Goal: Task Accomplishment & Management: Manage account settings

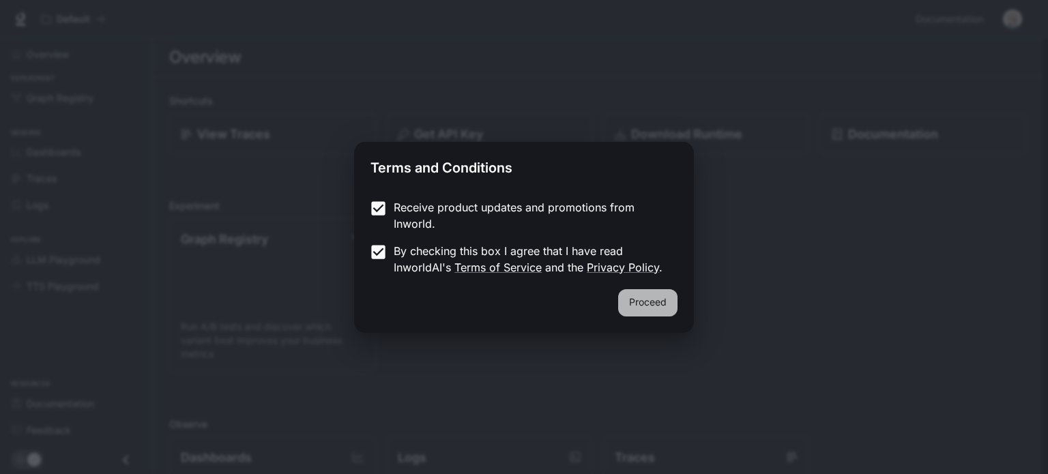
click at [651, 306] on button "Proceed" at bounding box center [647, 302] width 59 height 27
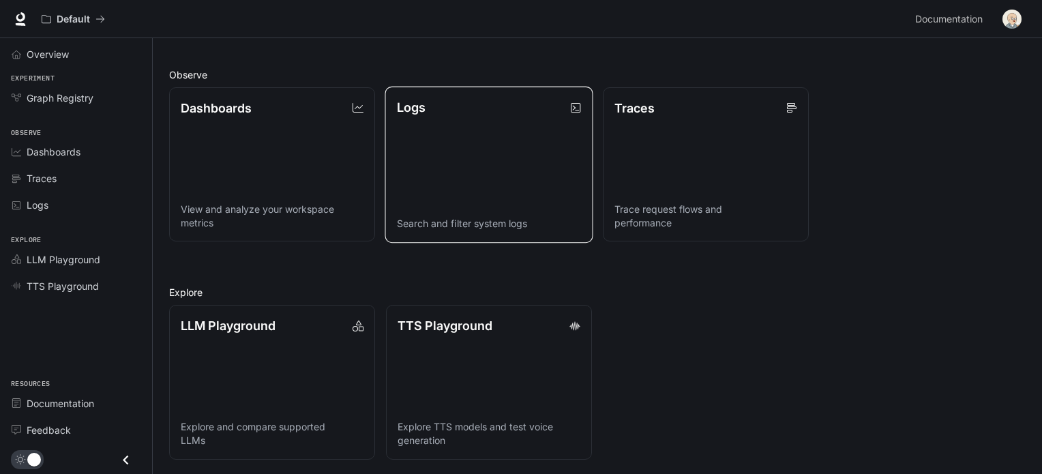
scroll to position [350, 0]
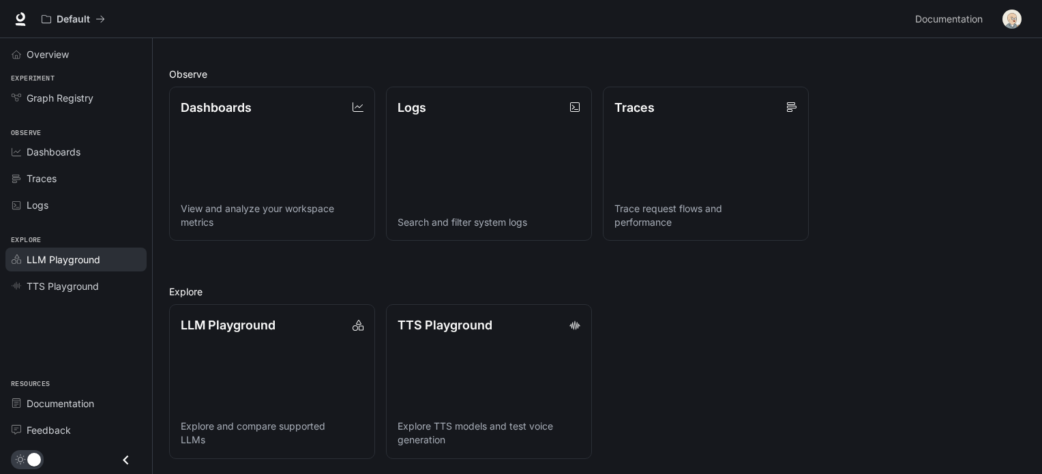
click at [93, 252] on span "LLM Playground" at bounding box center [64, 259] width 74 height 14
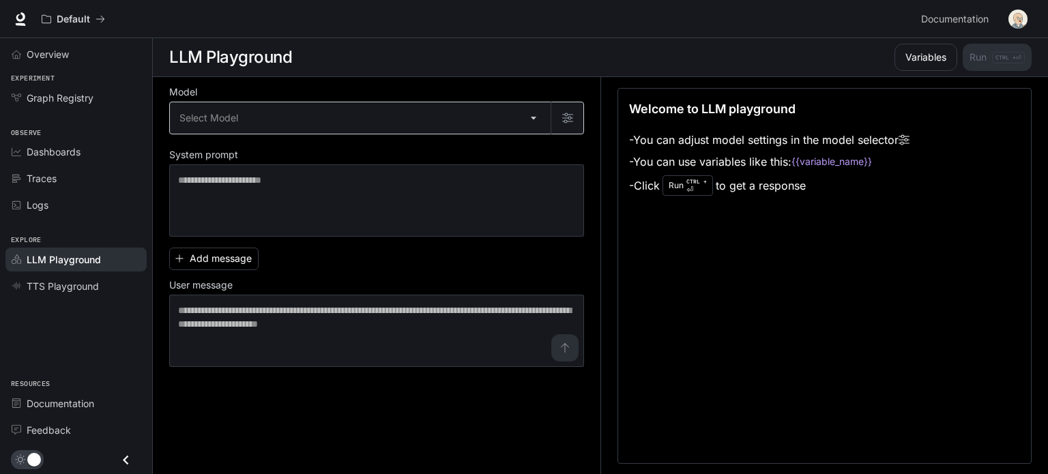
click at [335, 122] on body "Skip to main content Default Documentation Documentation Portal Overview Experi…" at bounding box center [524, 237] width 1048 height 475
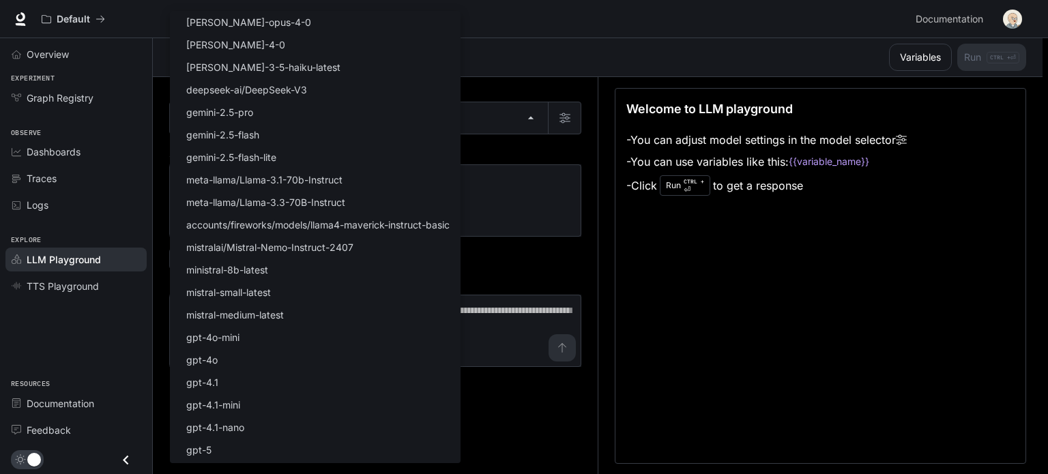
click at [551, 50] on div at bounding box center [524, 237] width 1048 height 474
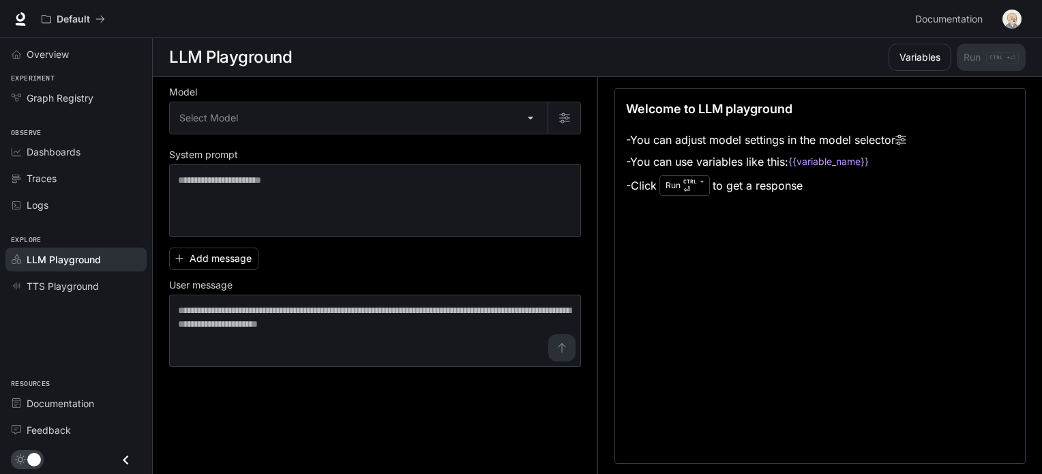
click at [767, 248] on div "Welcome to LLM playground - You can adjust model settings in the model selector…" at bounding box center [820, 276] width 411 height 376
click at [747, 147] on li "- You can adjust model settings in the model selector" at bounding box center [766, 140] width 280 height 22
click at [413, 168] on div "* ​" at bounding box center [375, 200] width 412 height 72
click at [97, 203] on div "Logs" at bounding box center [84, 205] width 114 height 14
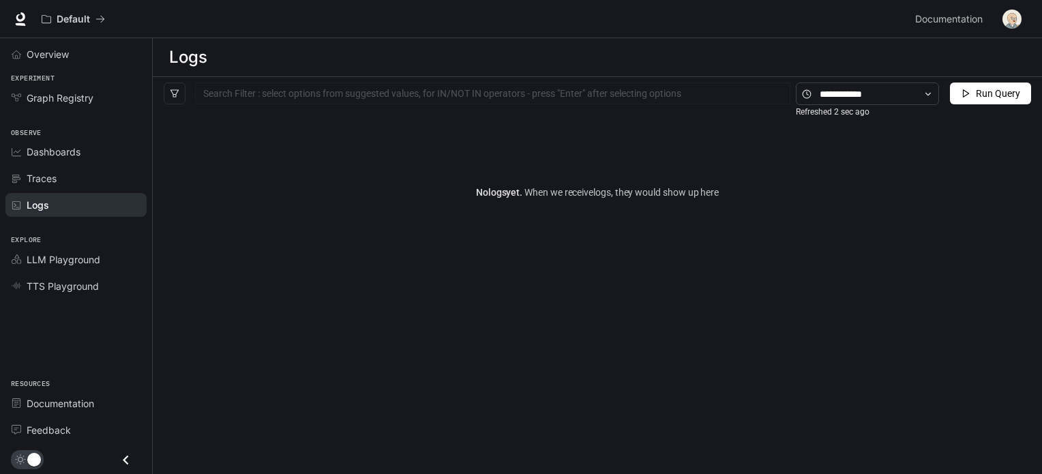
click at [89, 185] on link "Traces" at bounding box center [75, 178] width 141 height 24
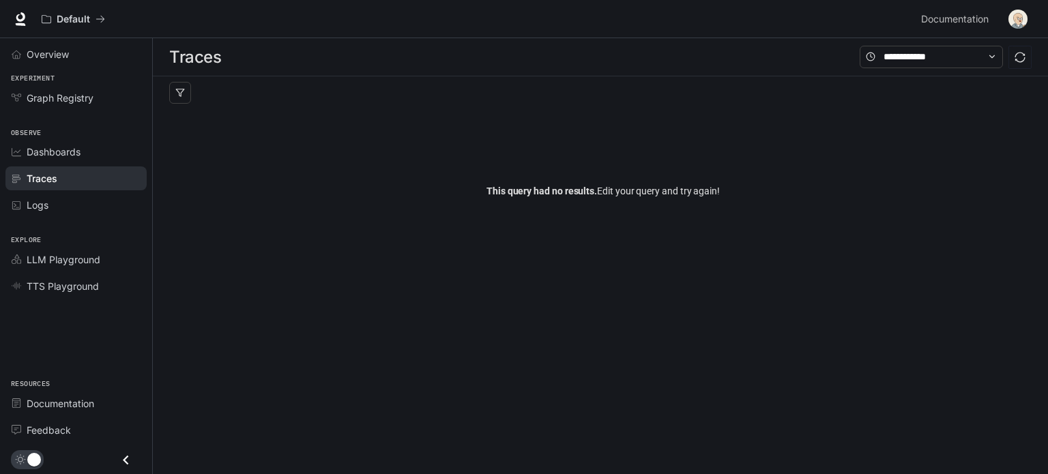
click at [76, 150] on span "Dashboards" at bounding box center [54, 152] width 54 height 14
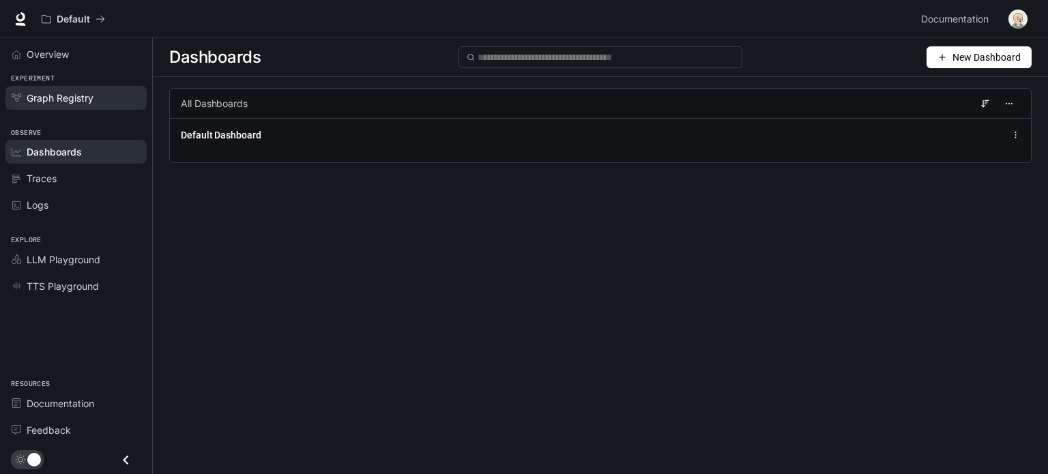
click at [89, 100] on span "Graph Registry" at bounding box center [60, 98] width 67 height 14
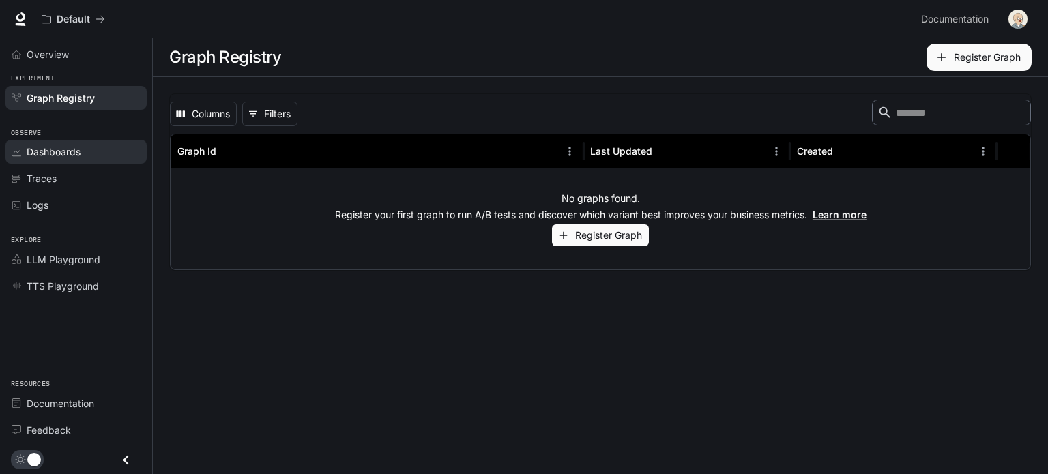
click at [103, 149] on div "Dashboards" at bounding box center [84, 152] width 114 height 14
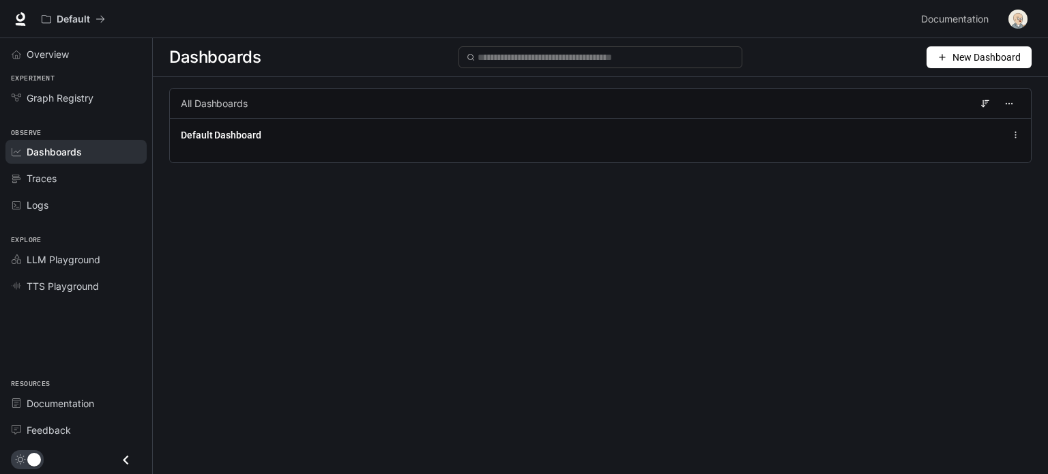
click at [938, 57] on icon "button" at bounding box center [942, 58] width 10 height 10
click at [58, 53] on span "Overview" at bounding box center [48, 54] width 42 height 14
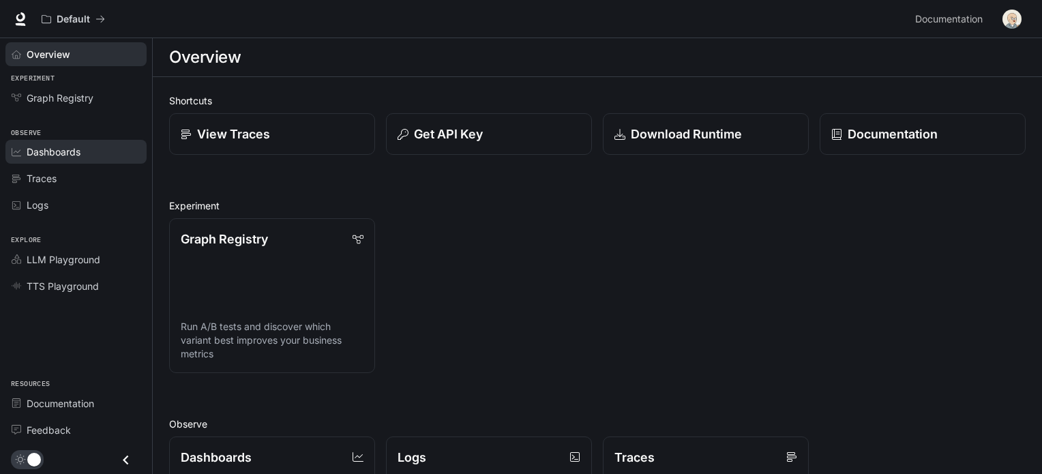
click at [62, 150] on span "Dashboards" at bounding box center [54, 152] width 54 height 14
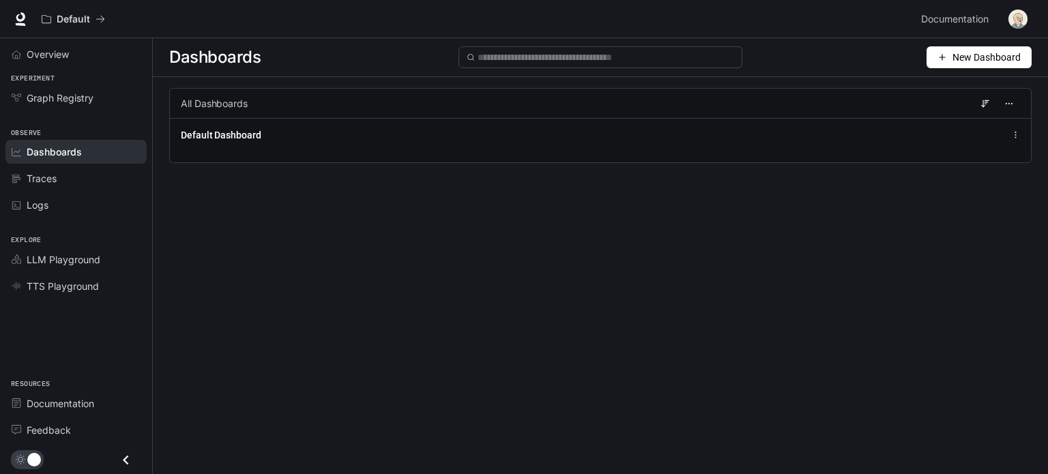
click at [1001, 54] on span "New Dashboard" at bounding box center [986, 57] width 68 height 15
click at [924, 104] on div "Import JSON" at bounding box center [963, 108] width 113 height 15
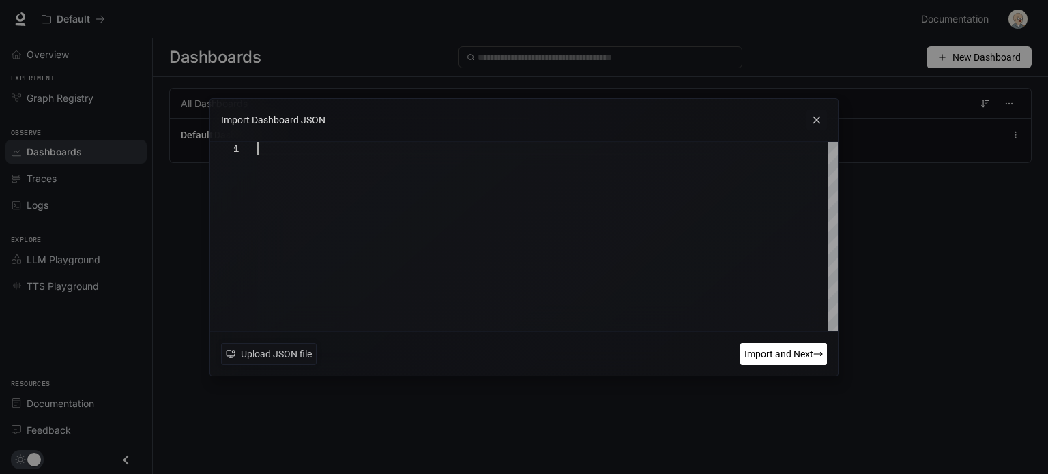
click at [497, 165] on div at bounding box center [547, 237] width 580 height 190
click at [253, 348] on span "Upload JSON file" at bounding box center [276, 354] width 71 height 15
click at [950, 123] on div "Import Dashboard JSON 1 Upload JSON file Import and Next" at bounding box center [524, 237] width 1048 height 474
click at [819, 119] on icon at bounding box center [816, 120] width 20 height 20
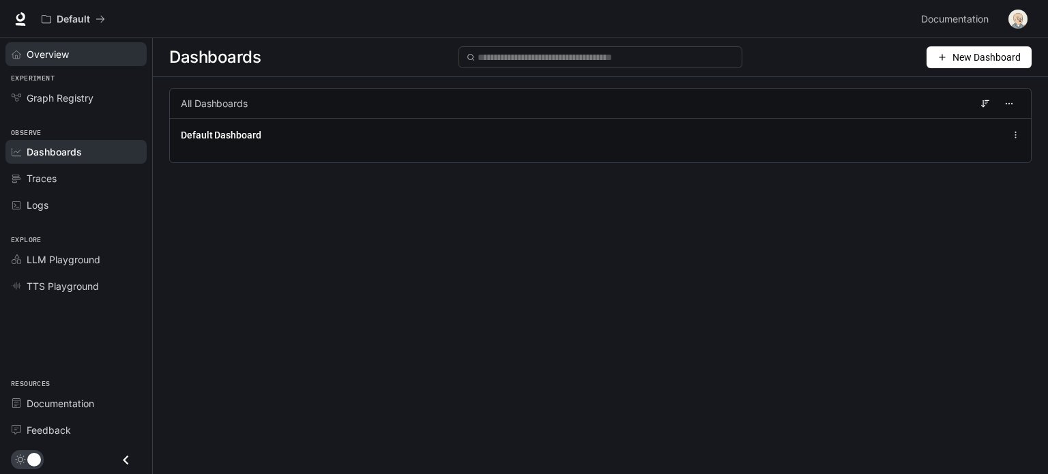
click at [67, 61] on span "Overview" at bounding box center [48, 54] width 42 height 14
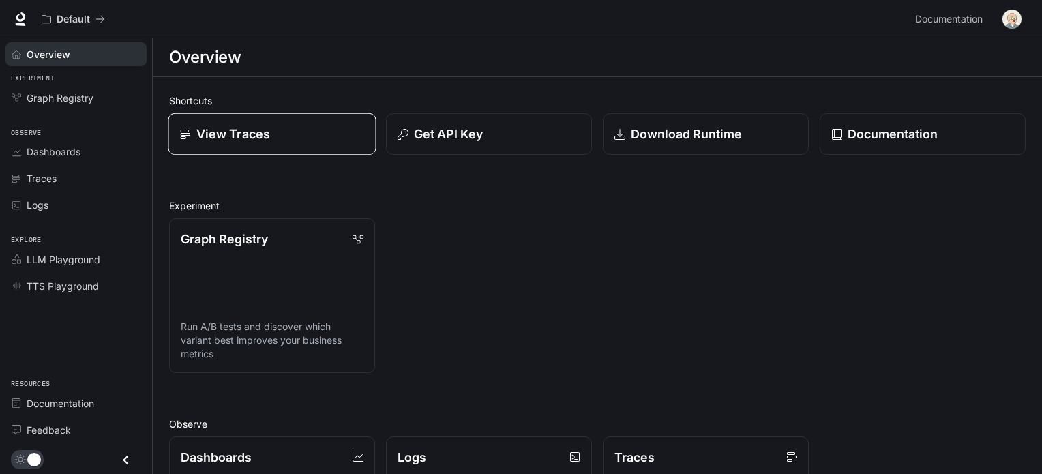
click at [350, 125] on div "View Traces" at bounding box center [272, 134] width 185 height 18
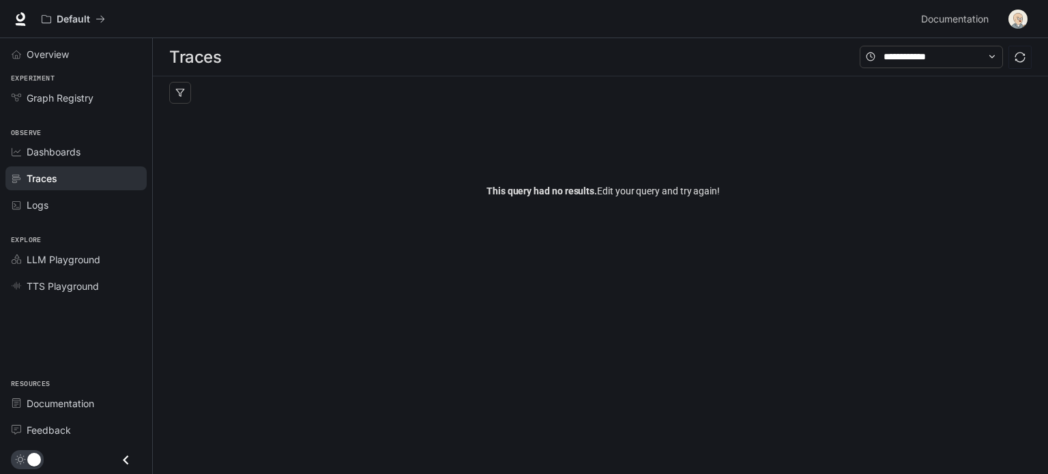
click at [82, 185] on link "Traces" at bounding box center [75, 178] width 141 height 24
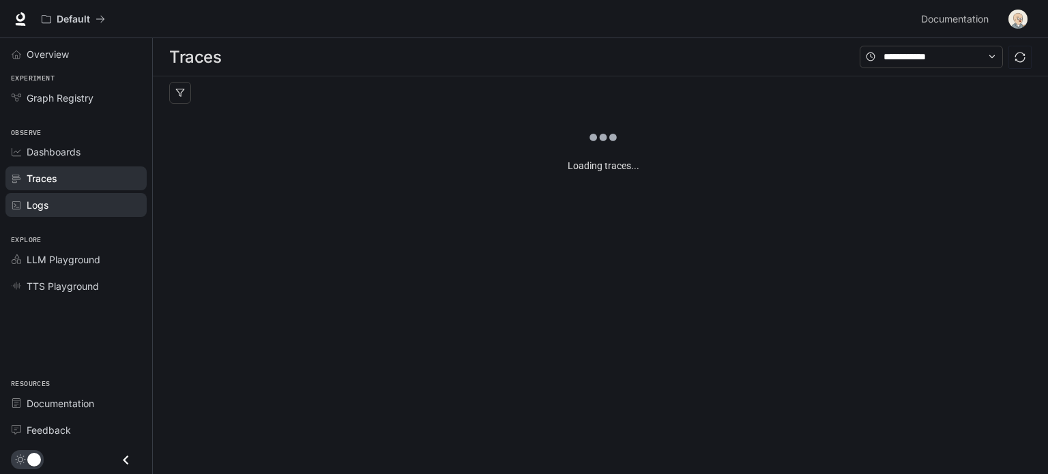
click at [82, 207] on div "Logs" at bounding box center [84, 205] width 114 height 14
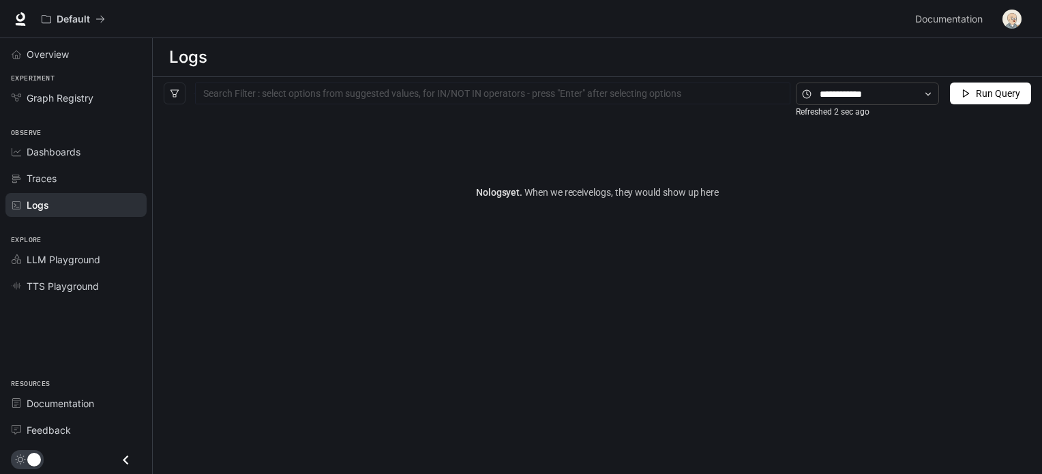
click at [76, 151] on span "Dashboards" at bounding box center [54, 152] width 54 height 14
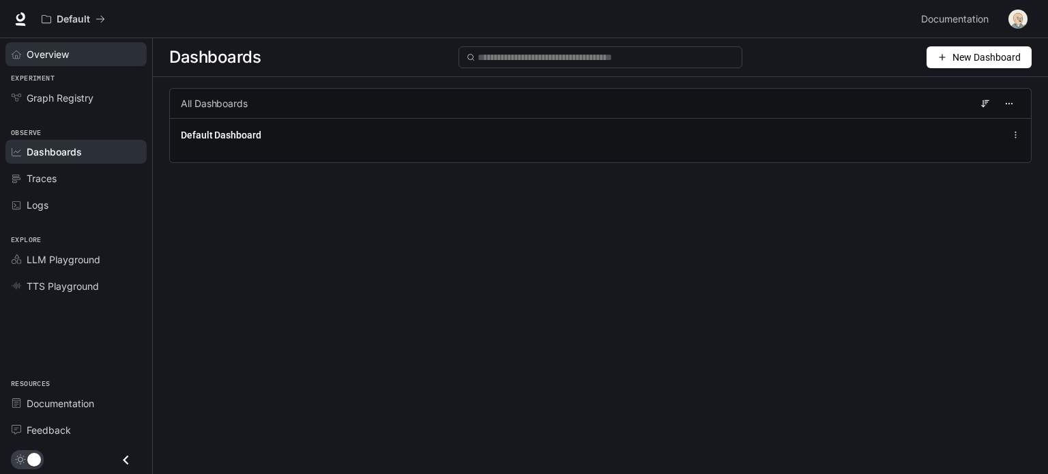
click at [70, 55] on div "Overview" at bounding box center [84, 54] width 114 height 14
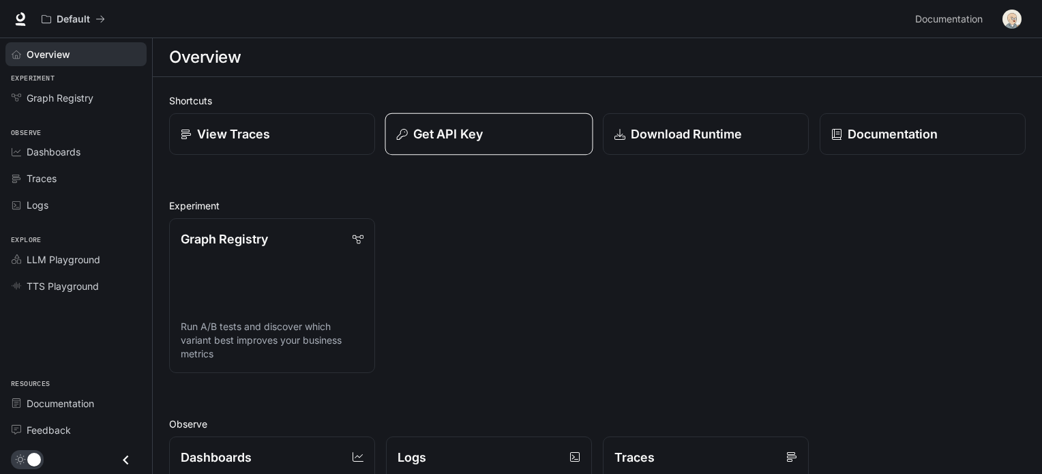
click at [535, 130] on div "Get API Key" at bounding box center [489, 134] width 185 height 18
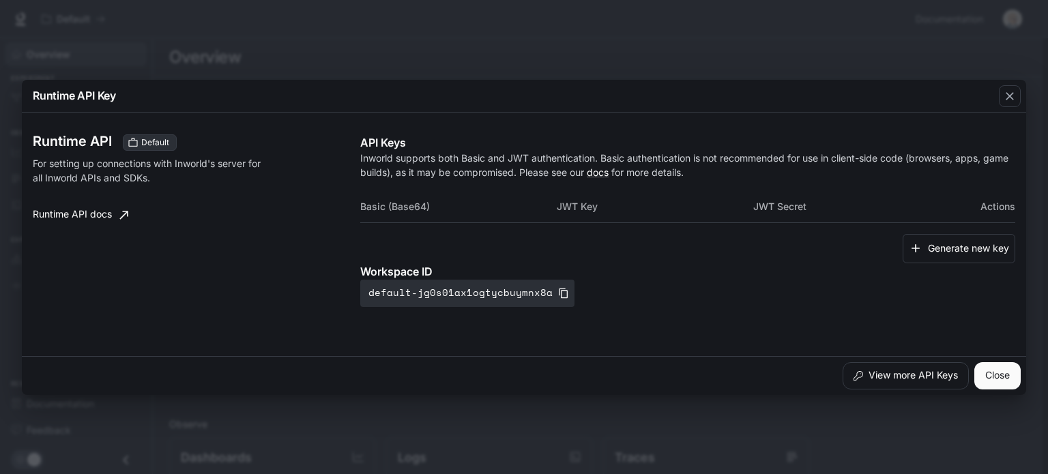
click at [608, 207] on th "JWT Key" at bounding box center [655, 206] width 196 height 33
drag, startPoint x: 598, startPoint y: 207, endPoint x: 559, endPoint y: 211, distance: 38.4
click at [561, 210] on th "JWT Key" at bounding box center [655, 206] width 196 height 33
click at [568, 233] on div "Basic (Base64) JWT Key JWT Secret Actions" at bounding box center [687, 212] width 655 height 44
click at [600, 168] on link "docs" at bounding box center [598, 172] width 22 height 12
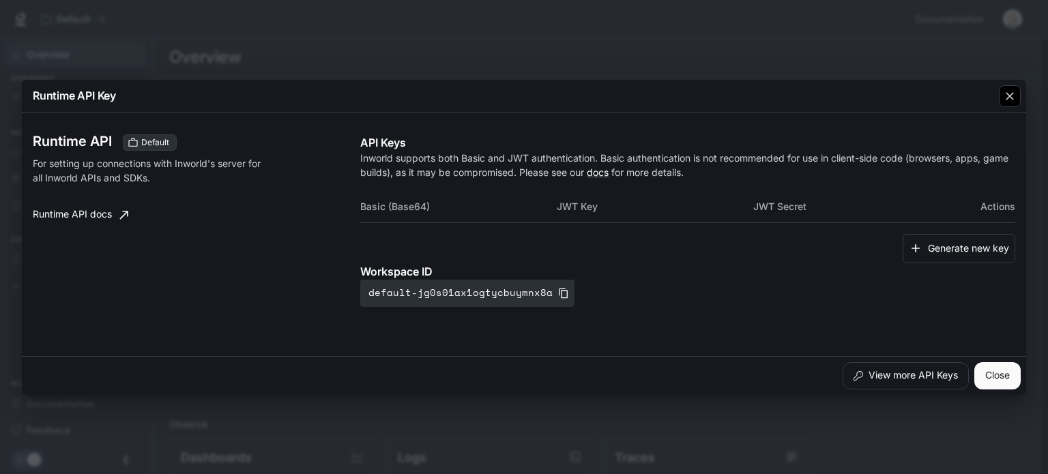
click at [1006, 90] on icon "button" at bounding box center [1010, 96] width 14 height 14
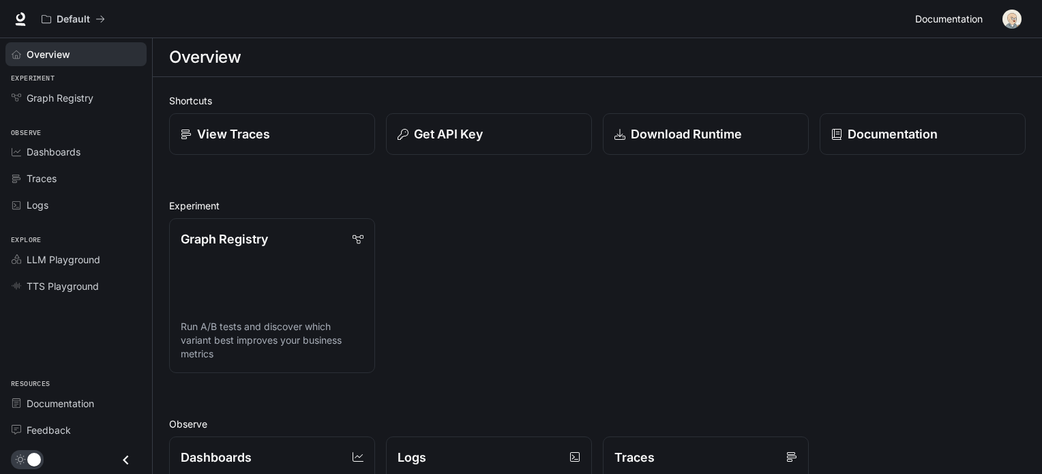
click at [964, 16] on span "Documentation" at bounding box center [949, 19] width 68 height 17
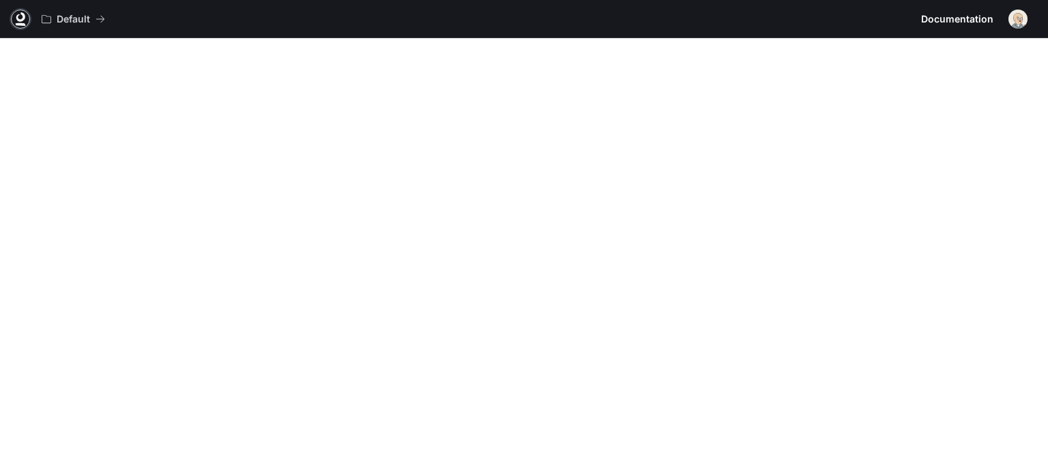
click at [19, 18] on icon at bounding box center [21, 19] width 14 height 14
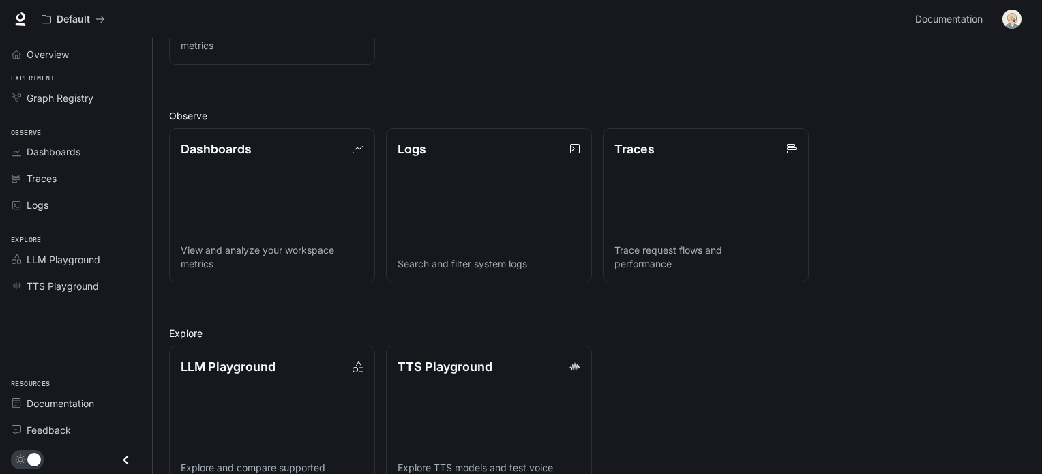
scroll to position [341, 0]
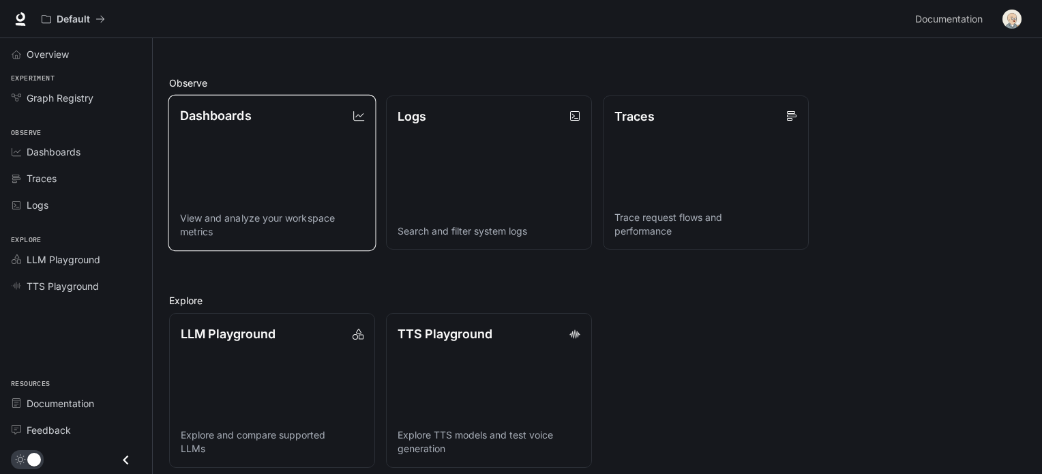
click at [334, 168] on link "Dashboards View and analyze your workspace metrics" at bounding box center [272, 172] width 208 height 156
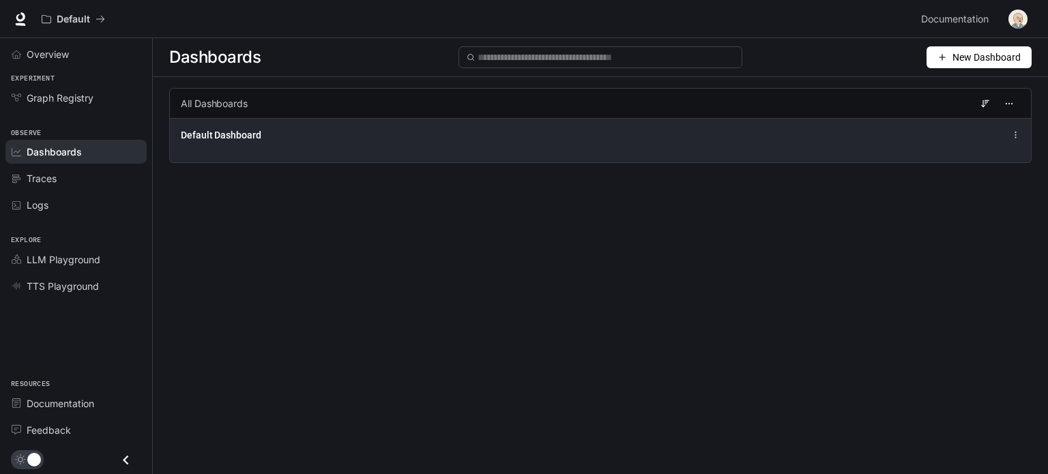
click at [983, 132] on div "Default Dashboard" at bounding box center [600, 135] width 839 height 16
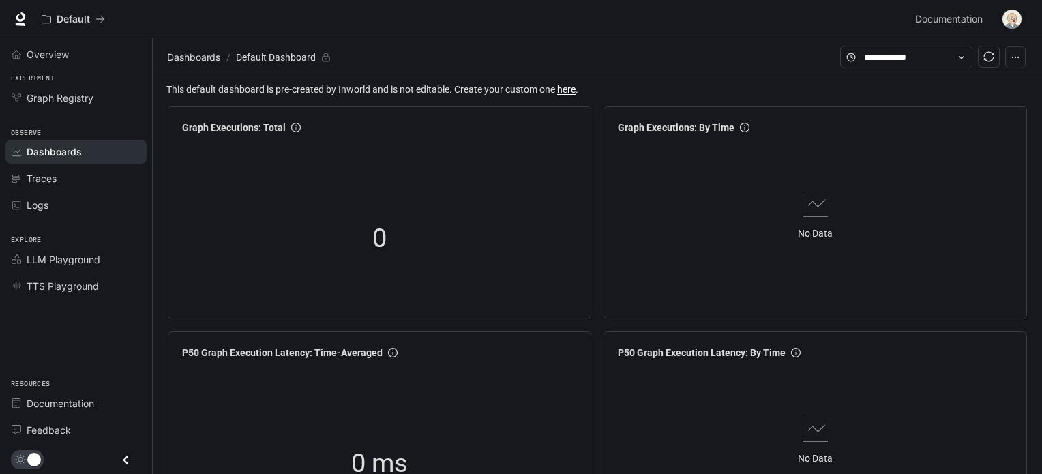
click at [1017, 57] on button "button" at bounding box center [1015, 57] width 20 height 22
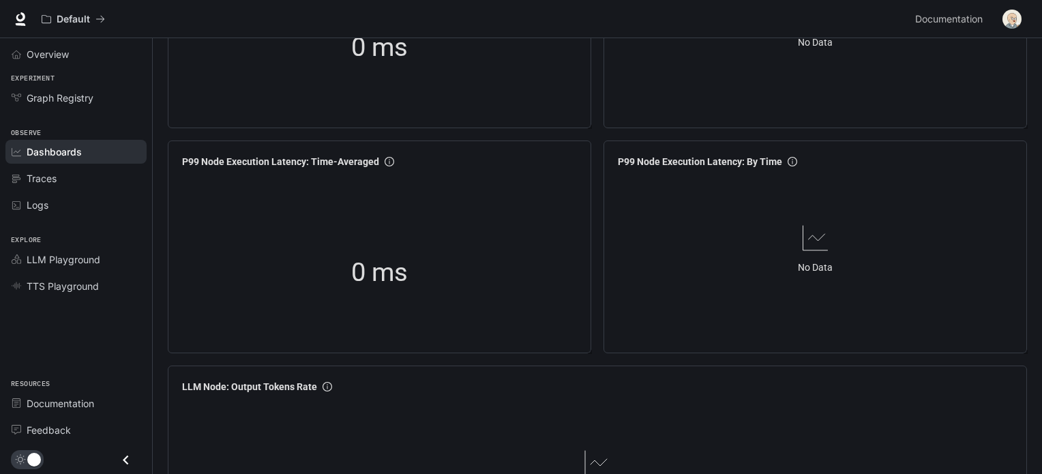
click at [117, 154] on div "Dashboards" at bounding box center [84, 152] width 114 height 14
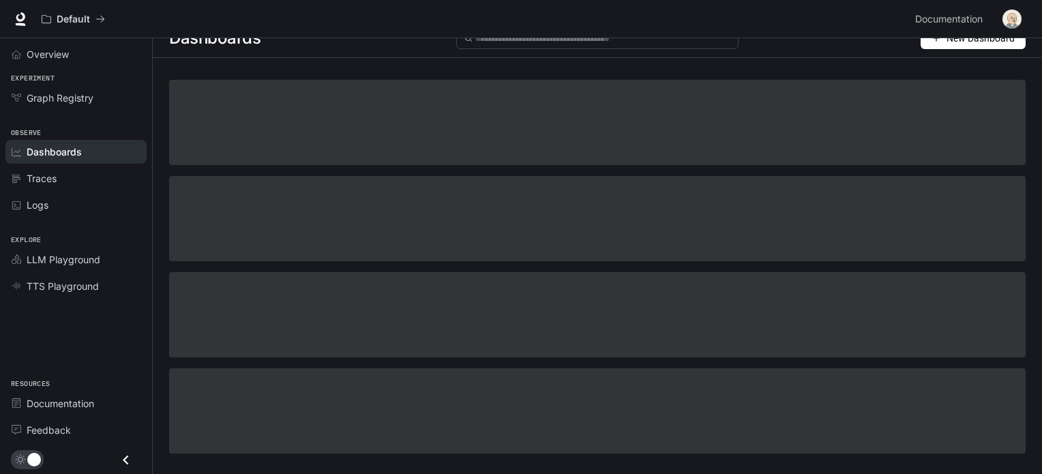
scroll to position [19, 0]
click at [79, 95] on span "Graph Registry" at bounding box center [60, 98] width 67 height 14
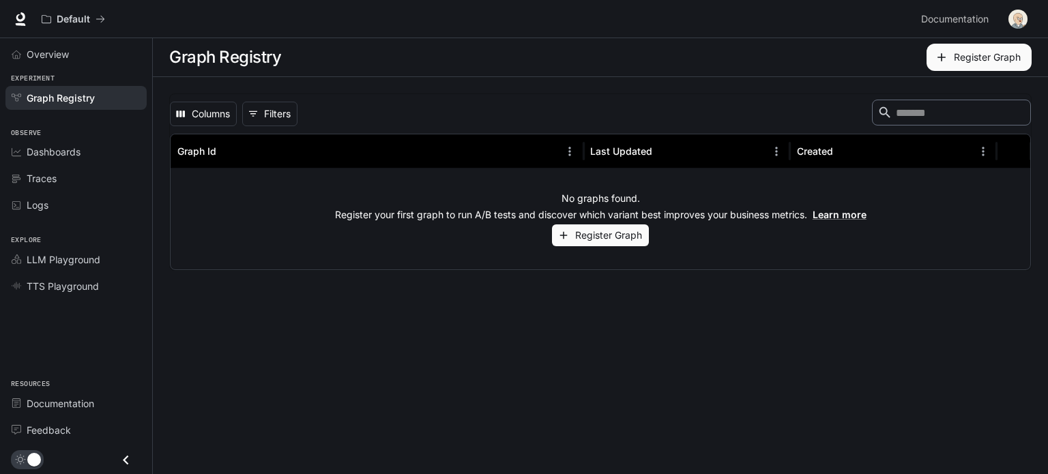
click at [644, 242] on button "Register Graph" at bounding box center [600, 235] width 97 height 23
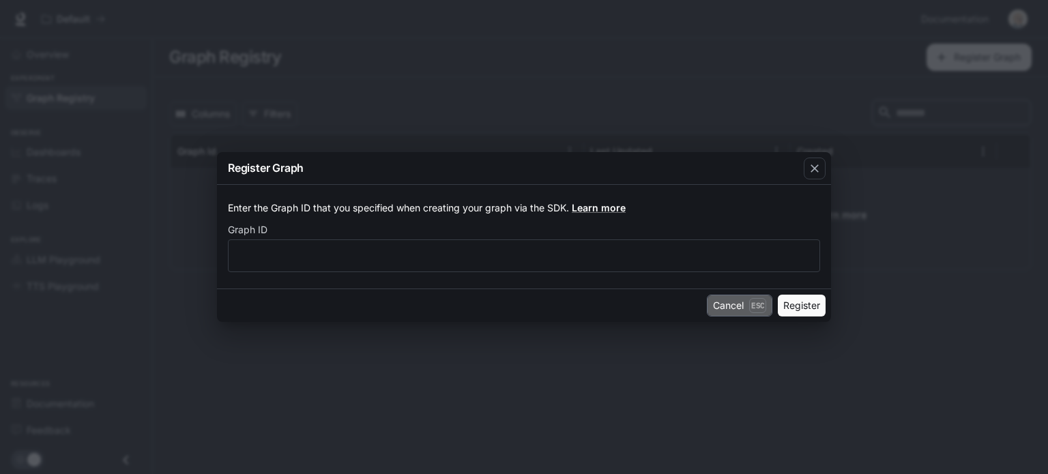
click at [720, 305] on button "Cancel Esc" at bounding box center [739, 306] width 65 height 22
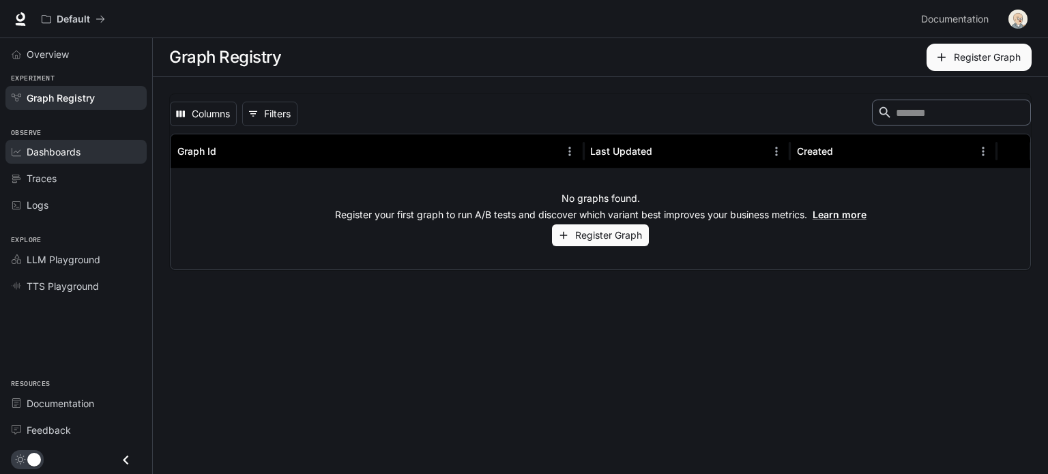
click at [122, 152] on div "Dashboards" at bounding box center [84, 152] width 114 height 14
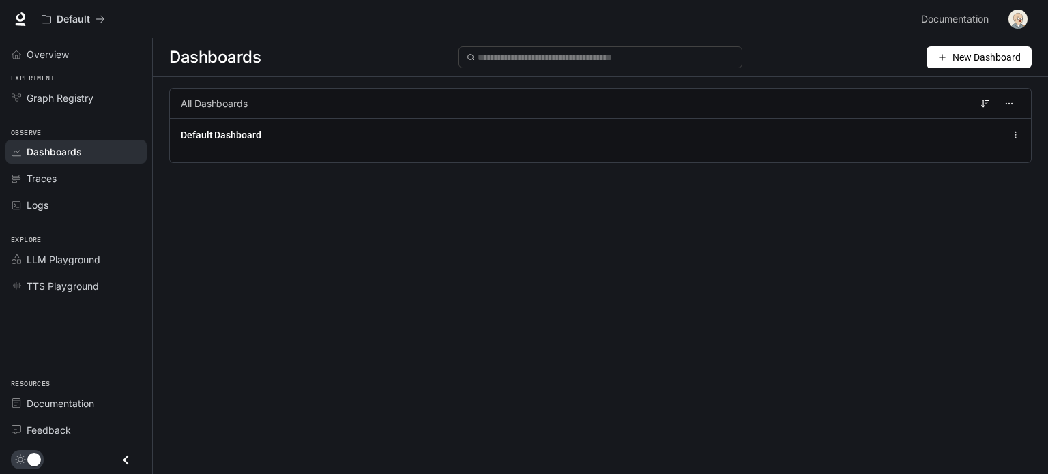
click at [993, 63] on span "New Dashboard" at bounding box center [986, 57] width 68 height 15
click at [974, 84] on div "Create dashboard" at bounding box center [963, 86] width 113 height 15
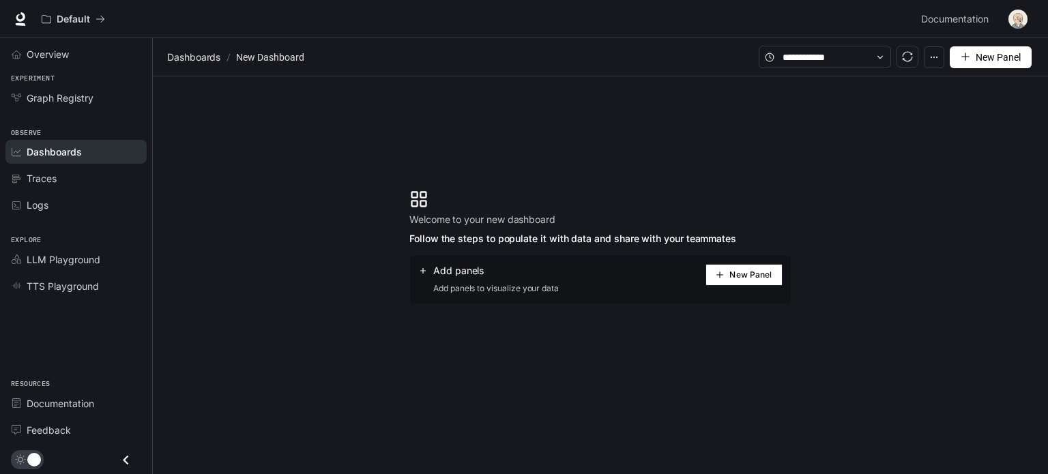
click at [429, 275] on div "Add panels" at bounding box center [488, 271] width 141 height 14
click at [761, 263] on div "Add panels Add panels to visualize your data New Panel" at bounding box center [600, 279] width 382 height 49
click at [762, 271] on span "New Panel" at bounding box center [750, 274] width 42 height 7
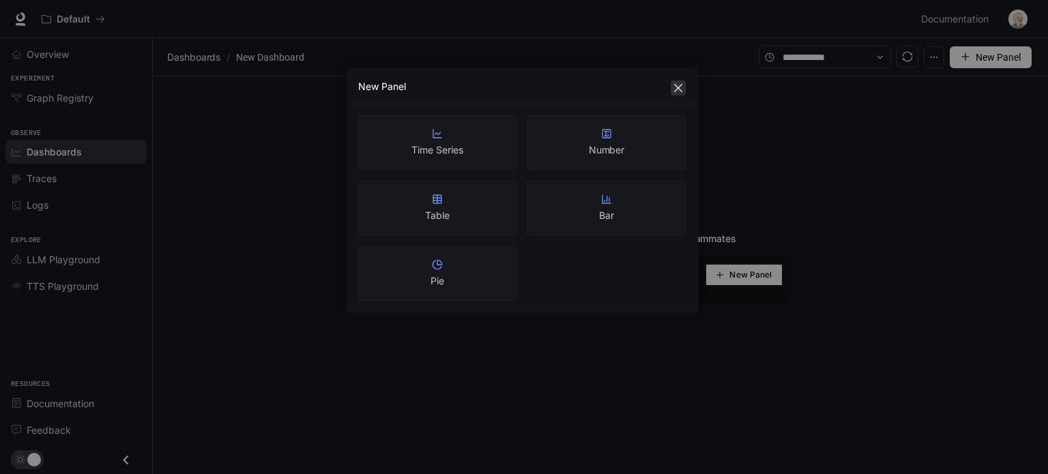
click at [677, 91] on icon "close" at bounding box center [678, 88] width 11 height 11
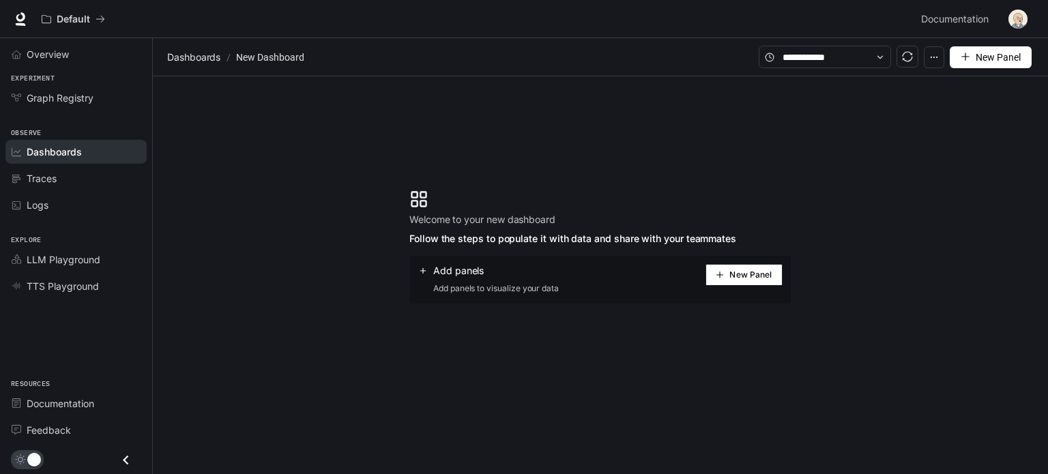
click at [931, 61] on icon "button" at bounding box center [934, 58] width 10 height 10
click at [906, 202] on span "Delete dashboard" at bounding box center [880, 207] width 129 height 23
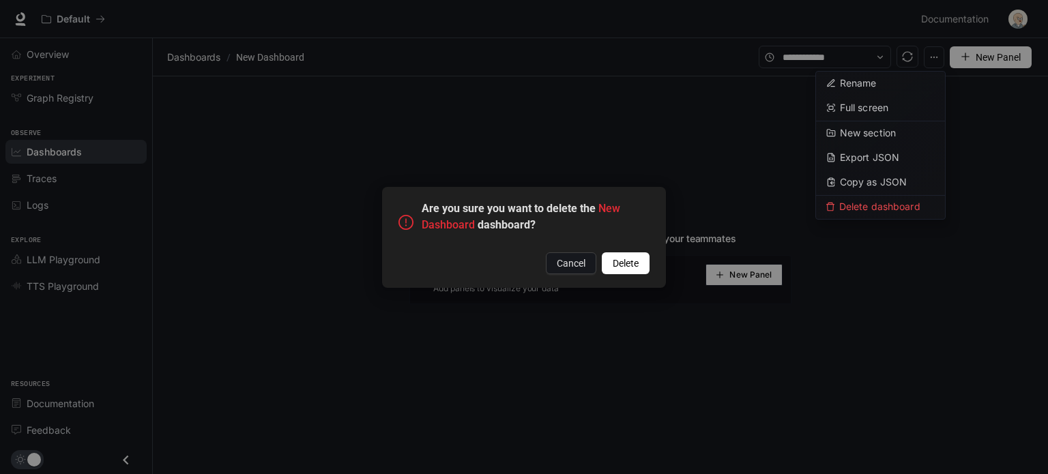
click at [618, 256] on span "Delete" at bounding box center [626, 263] width 26 height 15
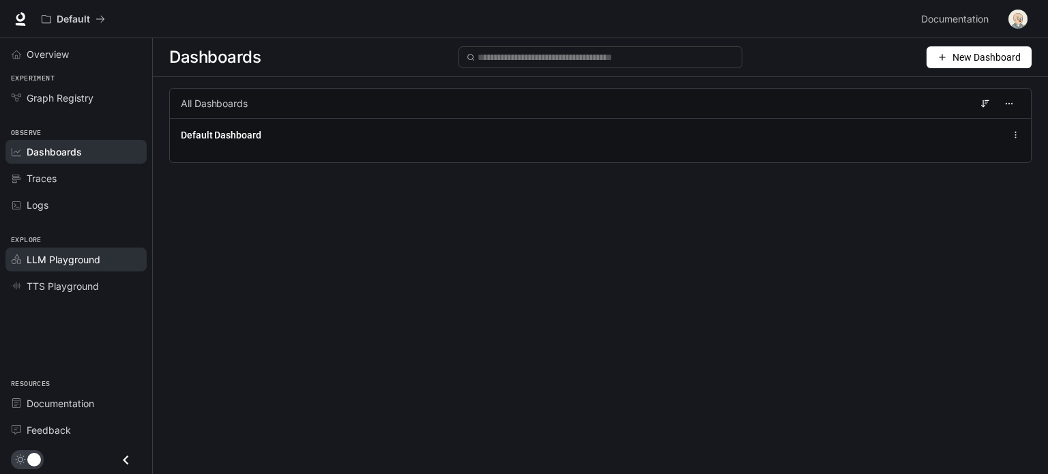
click at [68, 258] on span "LLM Playground" at bounding box center [64, 259] width 74 height 14
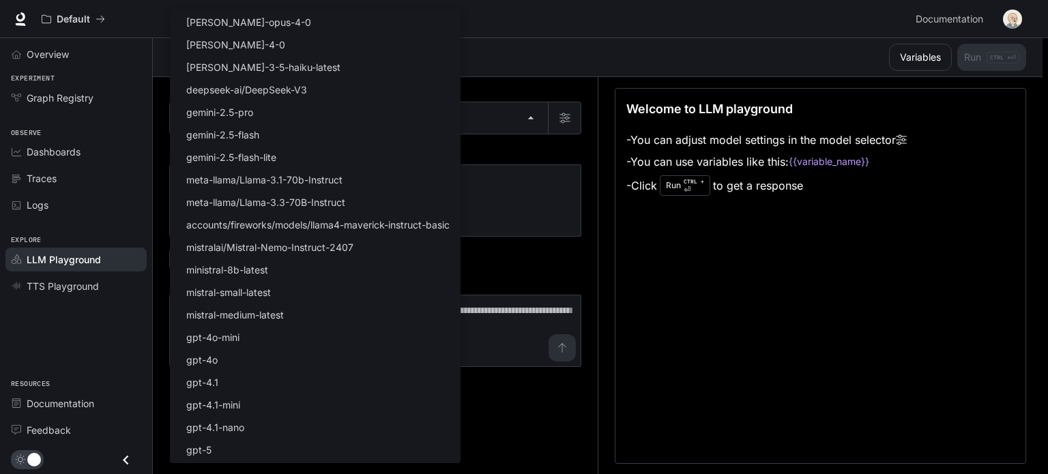
click at [469, 113] on body "Skip to main content Default Documentation Documentation Portal Overview Experi…" at bounding box center [524, 237] width 1048 height 475
click at [685, 204] on div at bounding box center [524, 237] width 1048 height 474
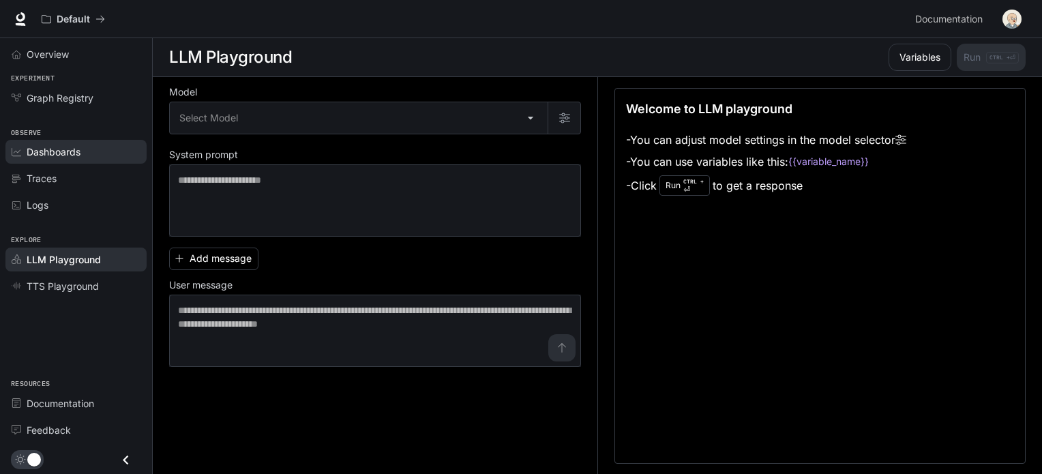
click at [48, 155] on span "Dashboards" at bounding box center [54, 152] width 54 height 14
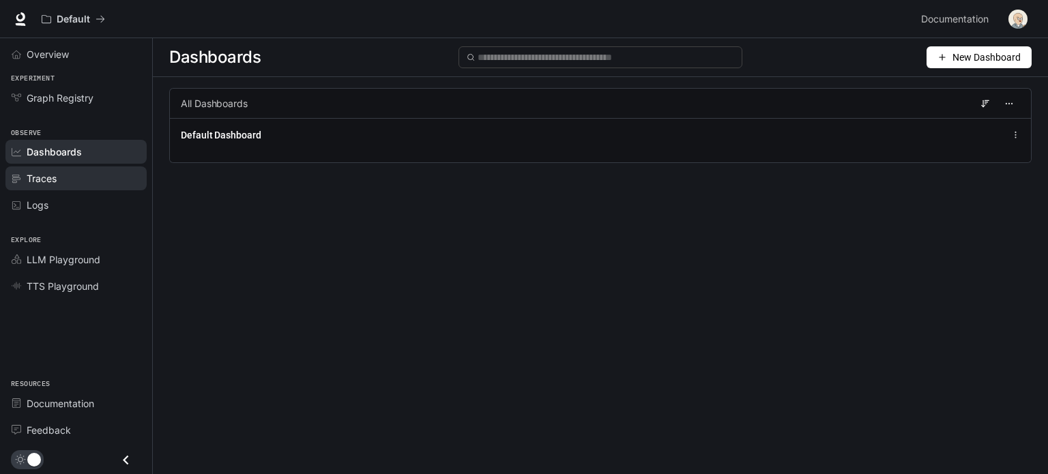
click at [90, 175] on div "Traces" at bounding box center [84, 178] width 114 height 14
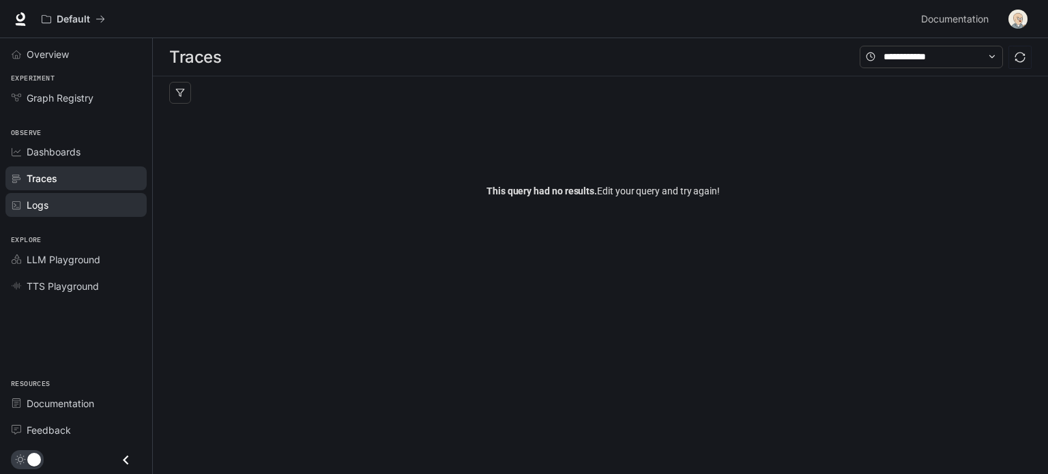
click at [95, 198] on div "Logs" at bounding box center [84, 205] width 114 height 14
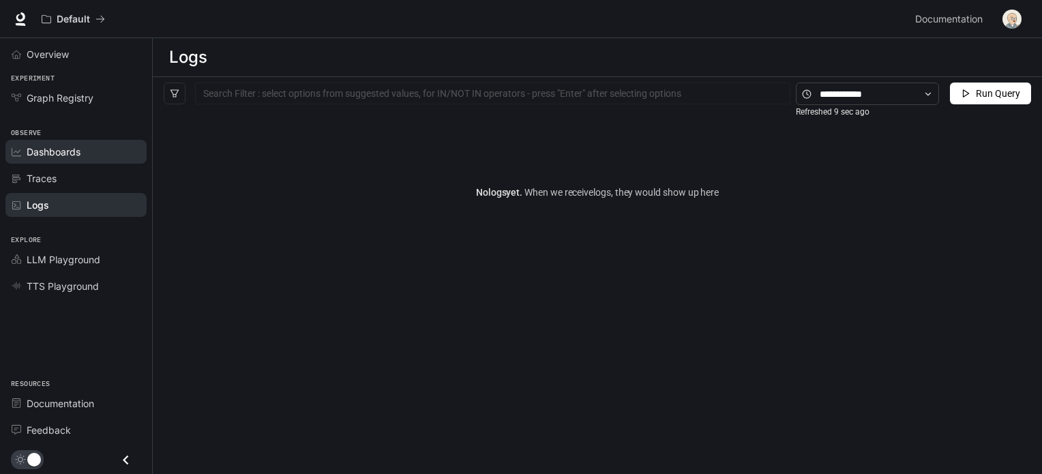
click at [89, 146] on div "Dashboards" at bounding box center [84, 152] width 114 height 14
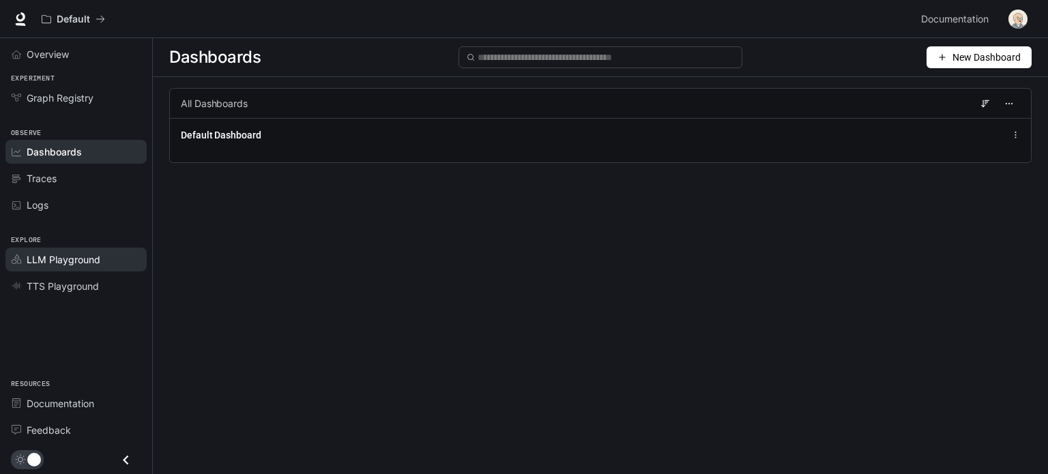
click at [60, 264] on span "LLM Playground" at bounding box center [64, 259] width 74 height 14
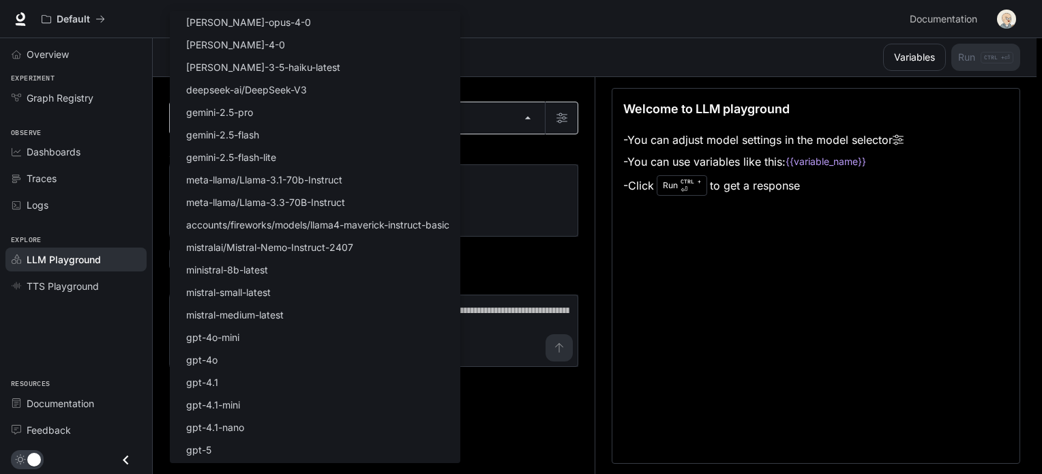
click at [327, 126] on body "Skip to main content Default Documentation Documentation Portal Overview Experi…" at bounding box center [521, 237] width 1042 height 475
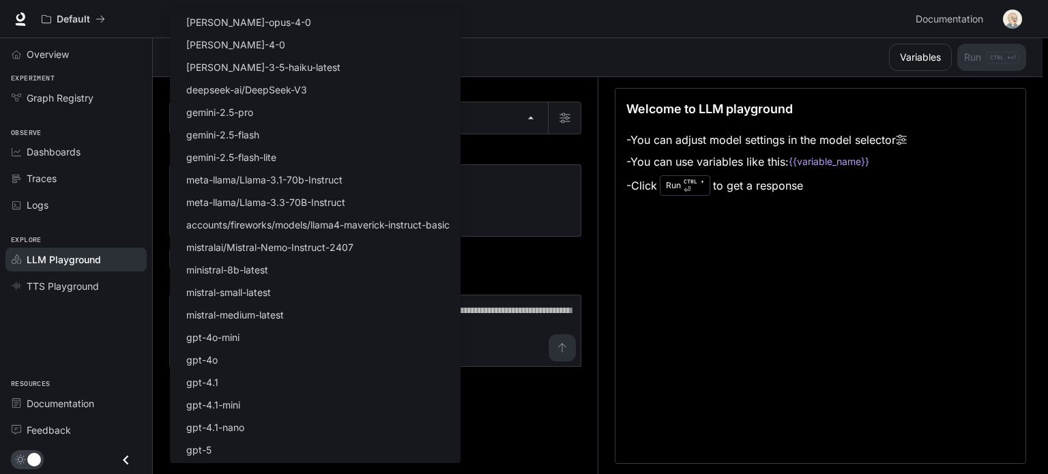
click at [603, 211] on div at bounding box center [524, 237] width 1048 height 474
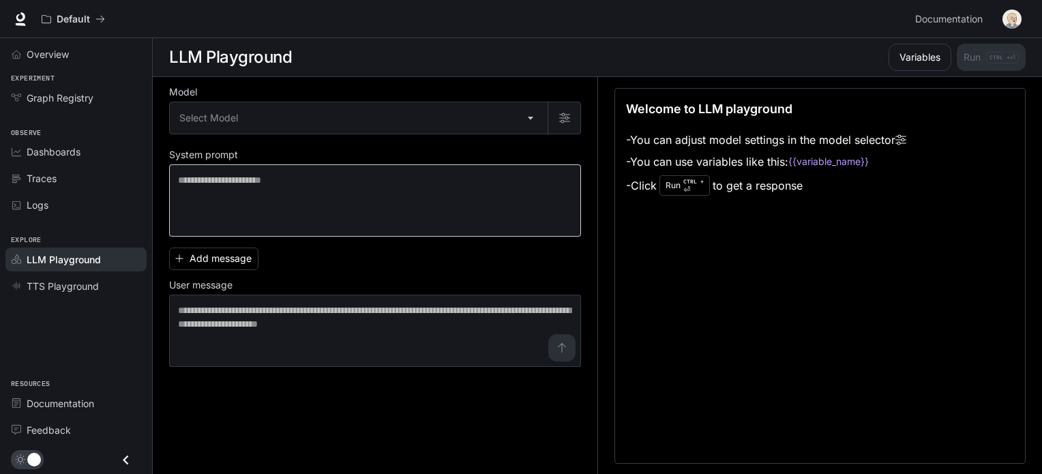
click at [417, 166] on div "* ​" at bounding box center [375, 200] width 412 height 72
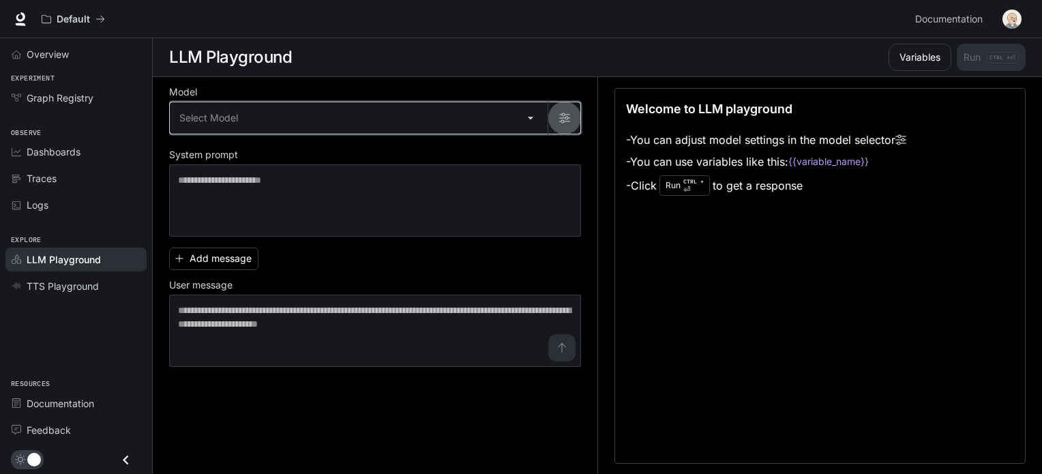
click at [551, 115] on button "button" at bounding box center [564, 118] width 33 height 33
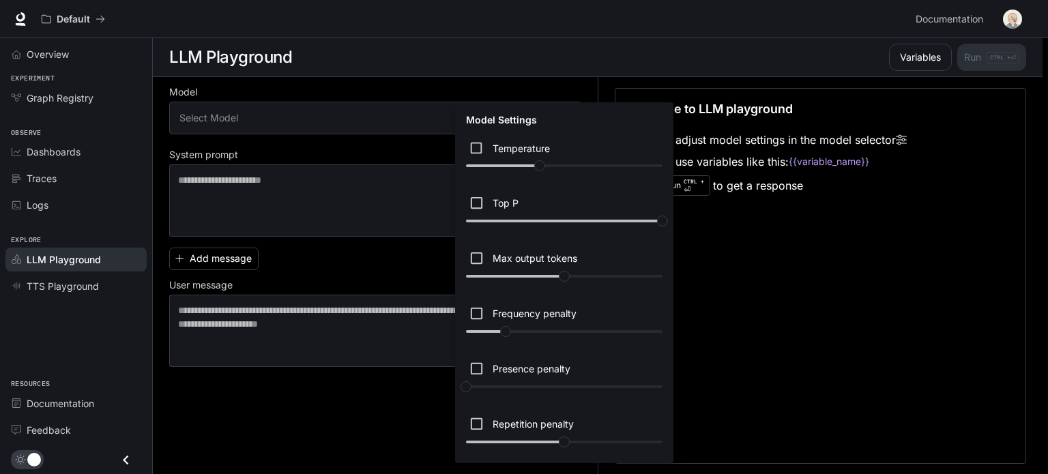
click at [715, 366] on div at bounding box center [524, 237] width 1048 height 474
